Goal: Information Seeking & Learning: Find specific page/section

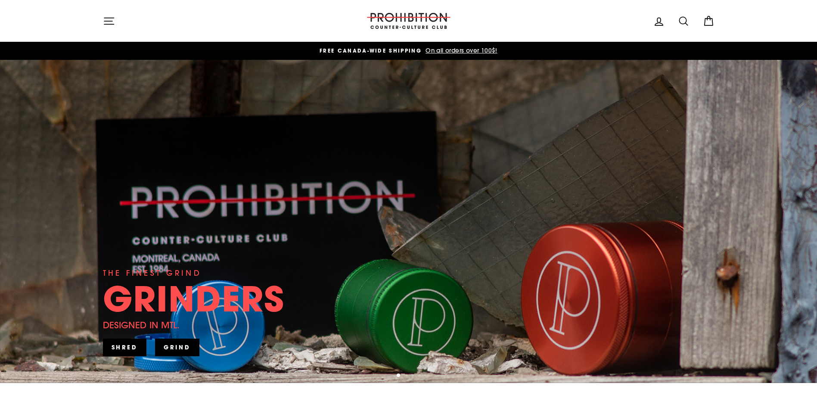
click at [506, 152] on div "THE FINEST GRIND GRINDERS DESIGNED IN [GEOGRAPHIC_DATA]. SHRED" at bounding box center [409, 221] width 612 height 323
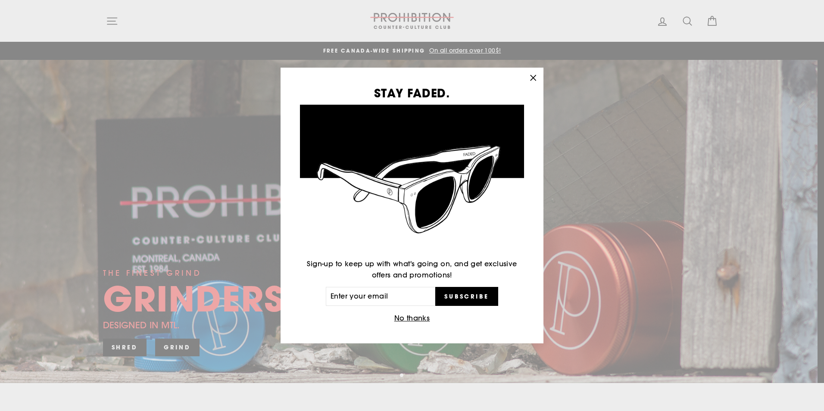
click at [691, 16] on div "STAY FADED. Sign-up to keep up with what's going on, and get exclusive offers a…" at bounding box center [412, 205] width 824 height 411
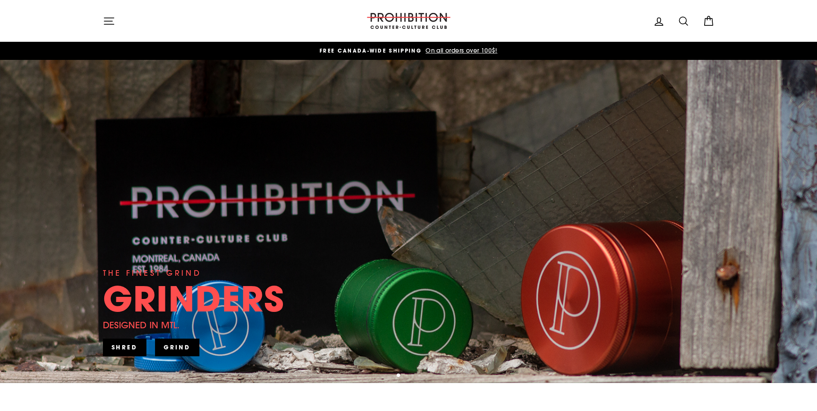
click at [678, 20] on icon at bounding box center [684, 21] width 12 height 12
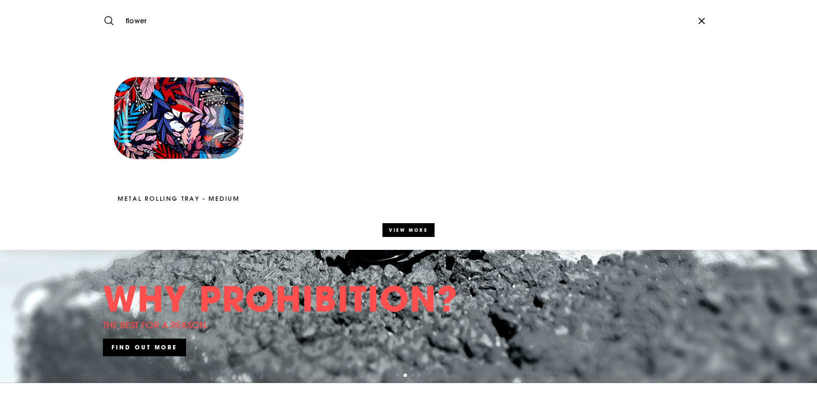
type input "flower"
click at [103, 6] on button "Search" at bounding box center [112, 20] width 19 height 29
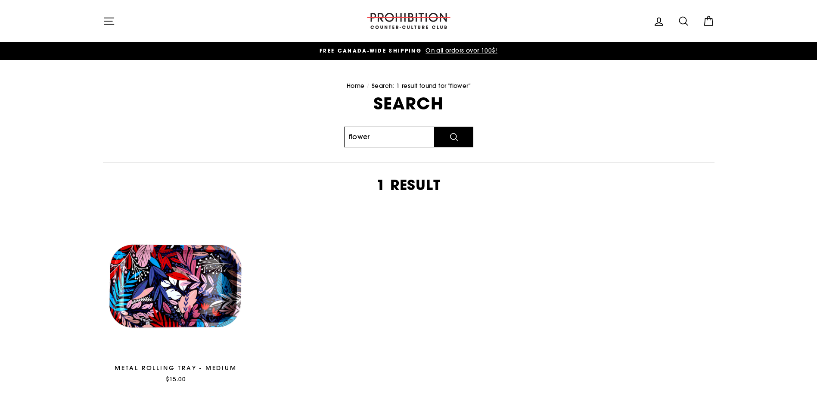
drag, startPoint x: 366, startPoint y: 137, endPoint x: 355, endPoint y: 133, distance: 11.6
click at [359, 133] on input "flower" at bounding box center [389, 137] width 90 height 21
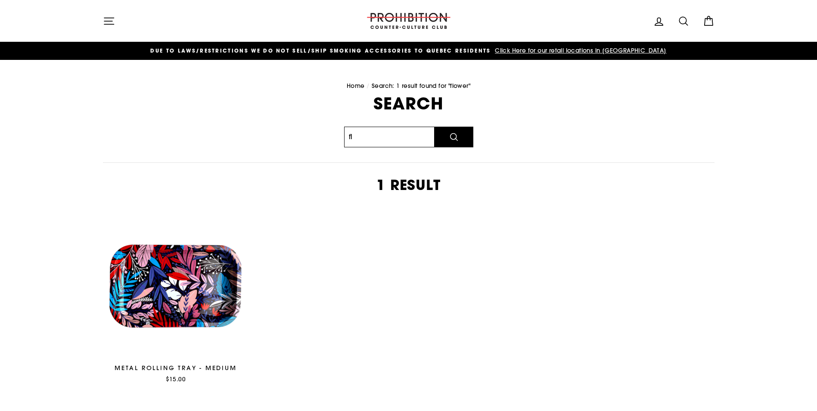
type input "f"
type input "weed"
click at [435, 127] on button "Search" at bounding box center [454, 137] width 39 height 21
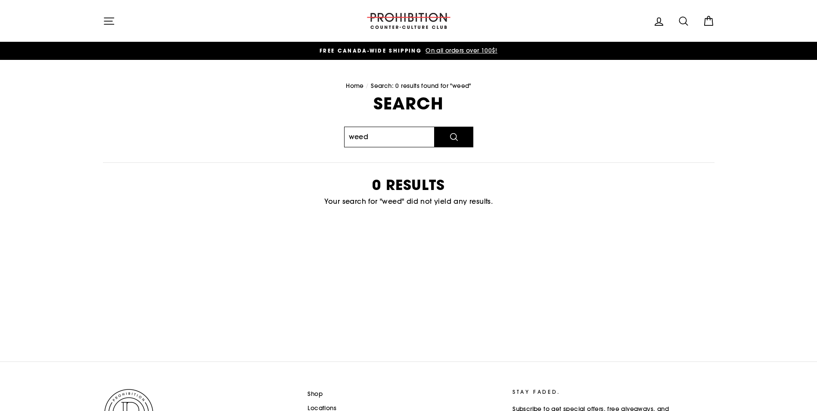
drag, startPoint x: 391, startPoint y: 136, endPoint x: 329, endPoint y: 128, distance: 63.0
click at [329, 128] on div "Search weed Search 0 results Your search for "weed" did not yield any results." at bounding box center [404, 162] width 621 height 134
click at [107, 15] on icon "button" at bounding box center [109, 21] width 12 height 12
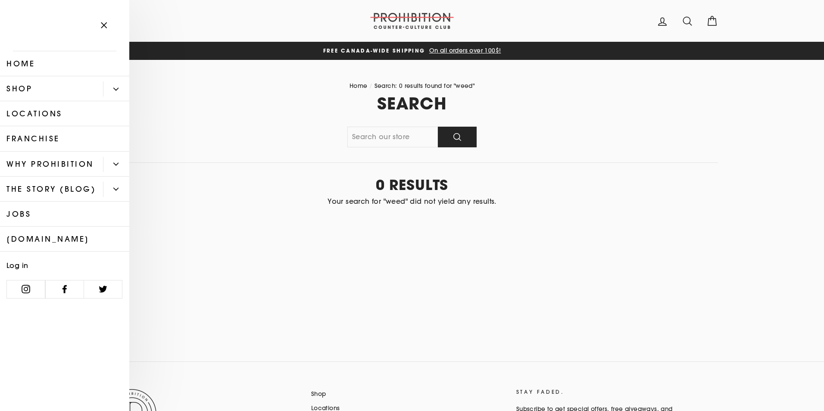
click at [117, 85] on button "Primary" at bounding box center [116, 88] width 26 height 15
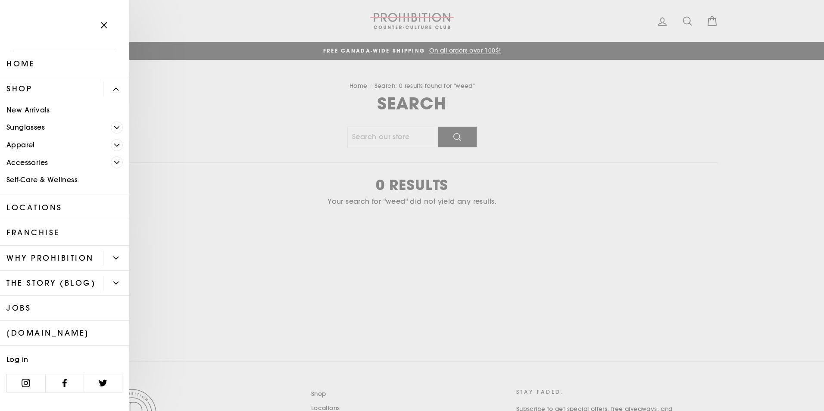
click at [116, 162] on icon "Primary" at bounding box center [116, 162] width 5 height 5
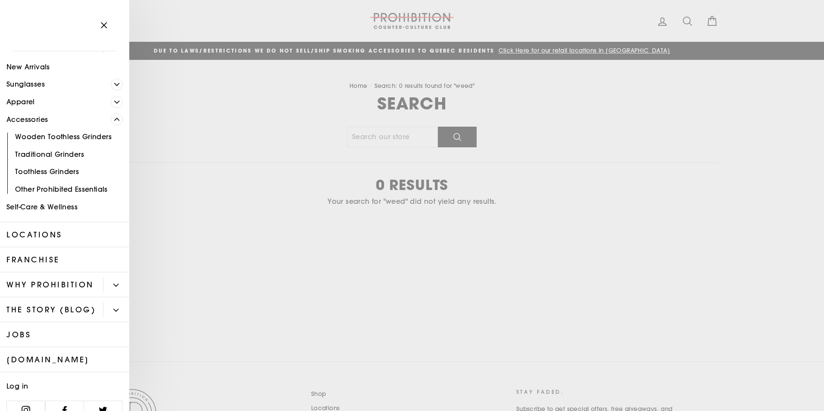
scroll to position [84, 0]
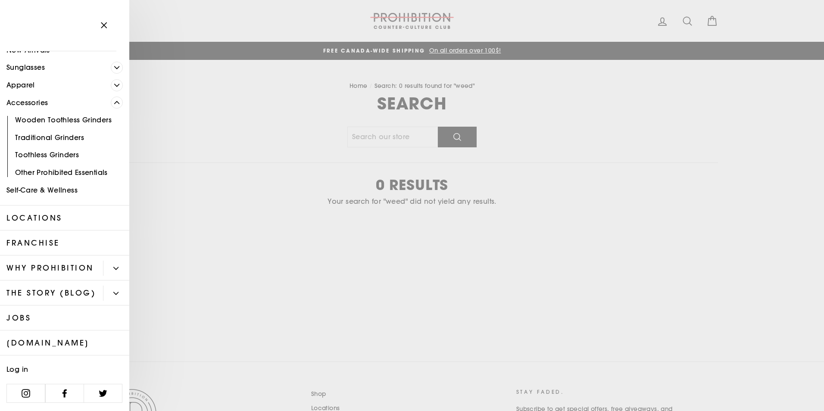
click at [49, 319] on link "Jobs" at bounding box center [64, 318] width 129 height 25
